Goal: Find specific page/section: Find specific page/section

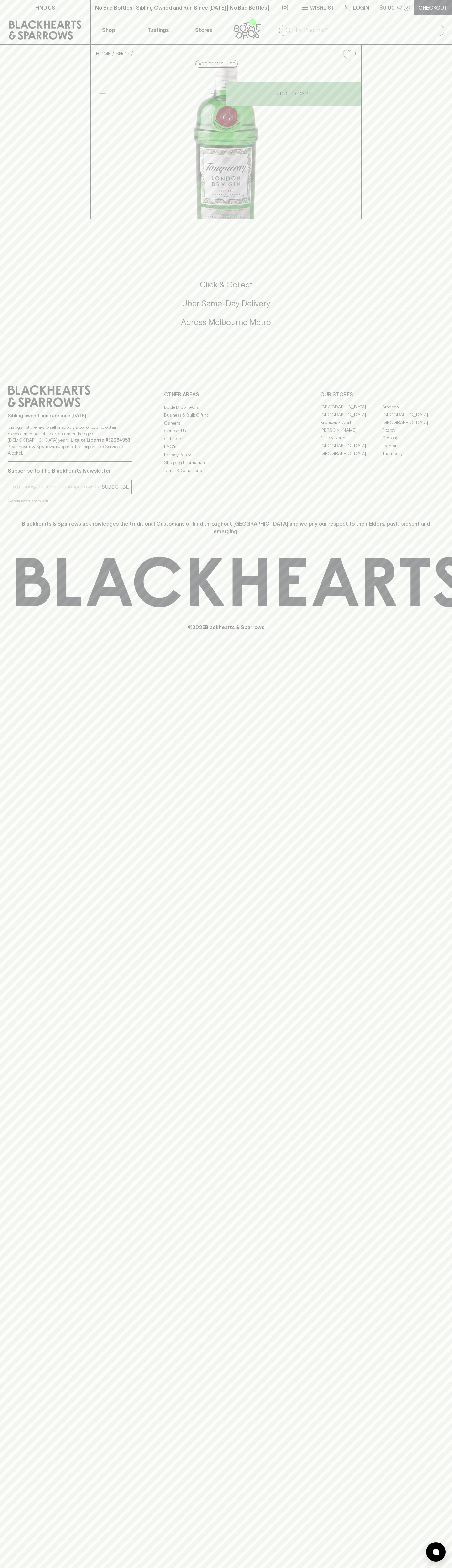
click at [79, 30] on icon at bounding box center [45, 30] width 81 height 19
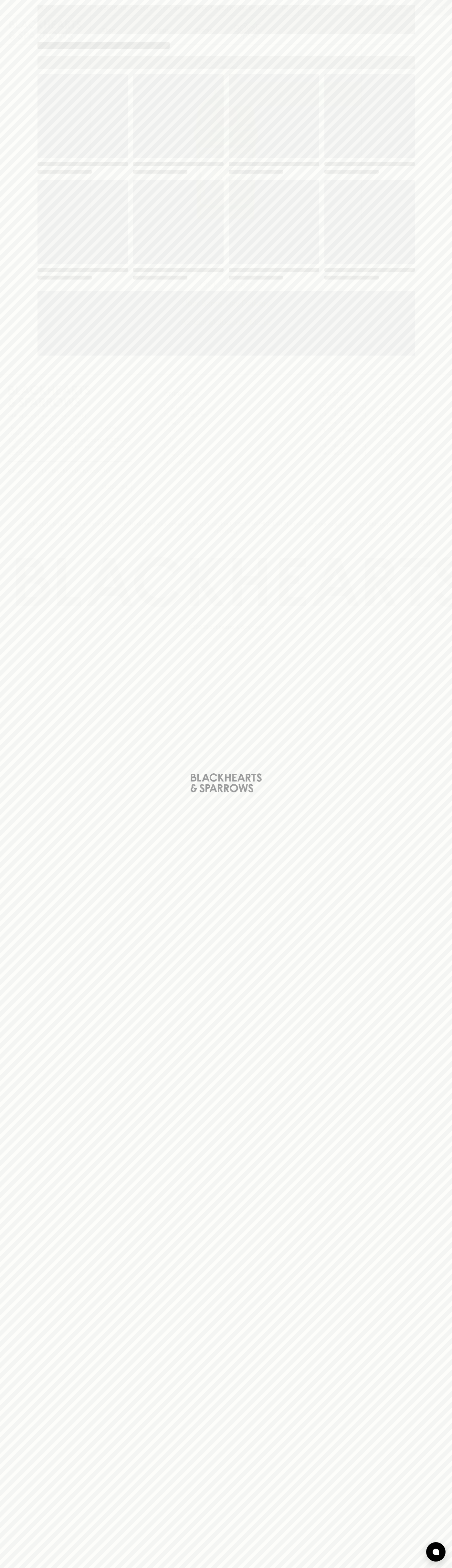
click at [439, 690] on div "Loading" at bounding box center [226, 784] width 452 height 1568
click at [425, 1567] on html "FIND US | No Bad Bottles | Sibling Owned and Run Since 2006 | No Bad Bottles | …" at bounding box center [226, 784] width 452 height 1568
click at [5, 130] on div "Loading" at bounding box center [226, 784] width 452 height 1568
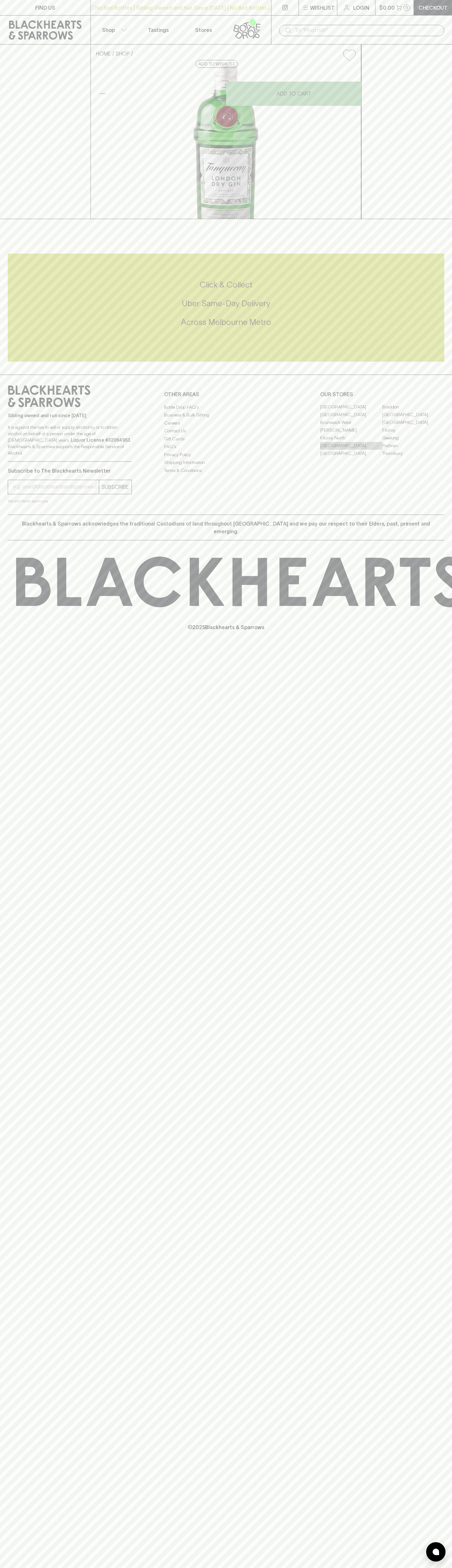
click at [351, 450] on link "[GEOGRAPHIC_DATA]" at bounding box center [351, 446] width 62 height 8
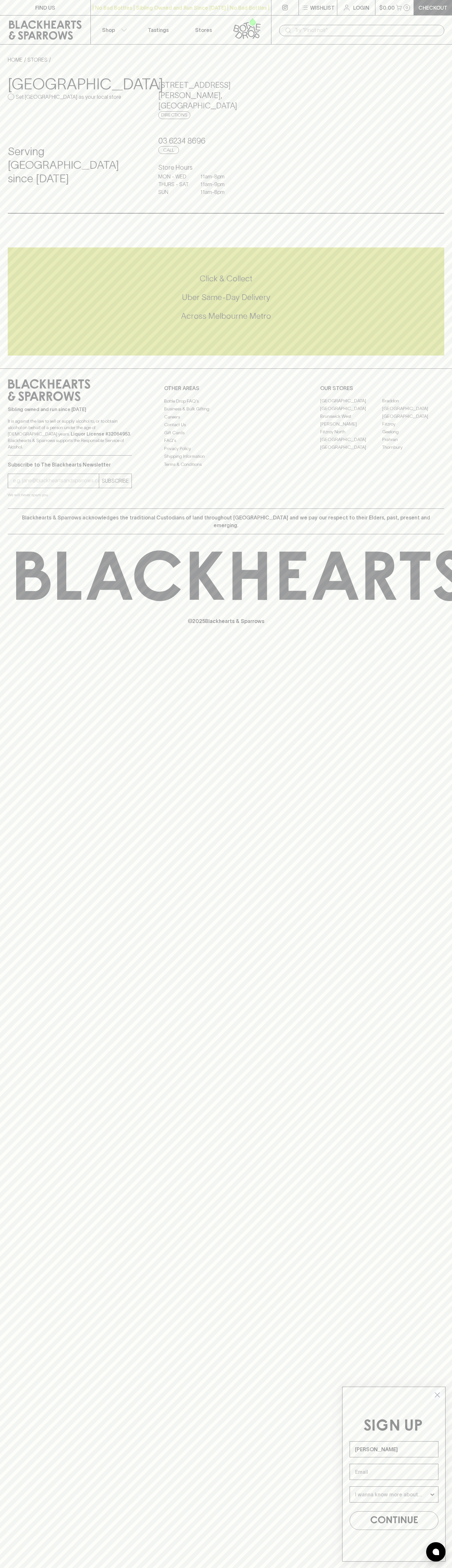
type input "John Smith"
